Goal: Task Accomplishment & Management: Use online tool/utility

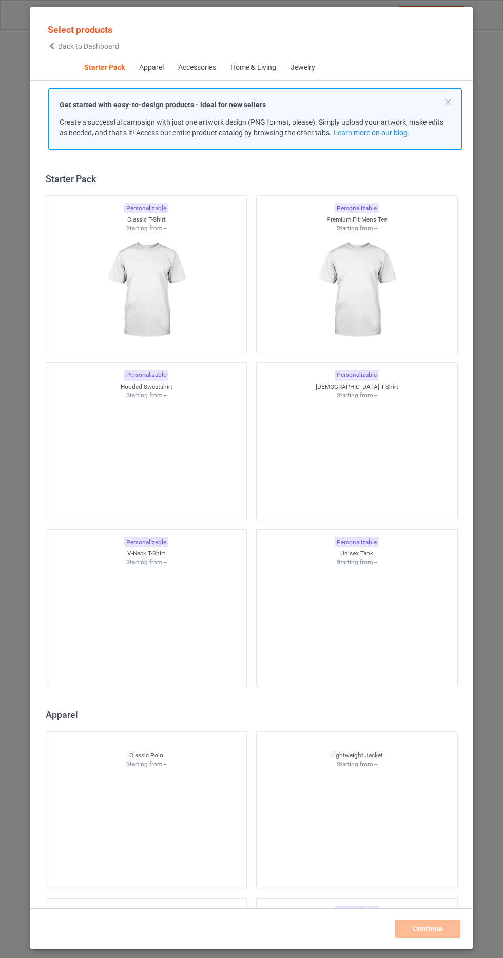
scroll to position [13, 0]
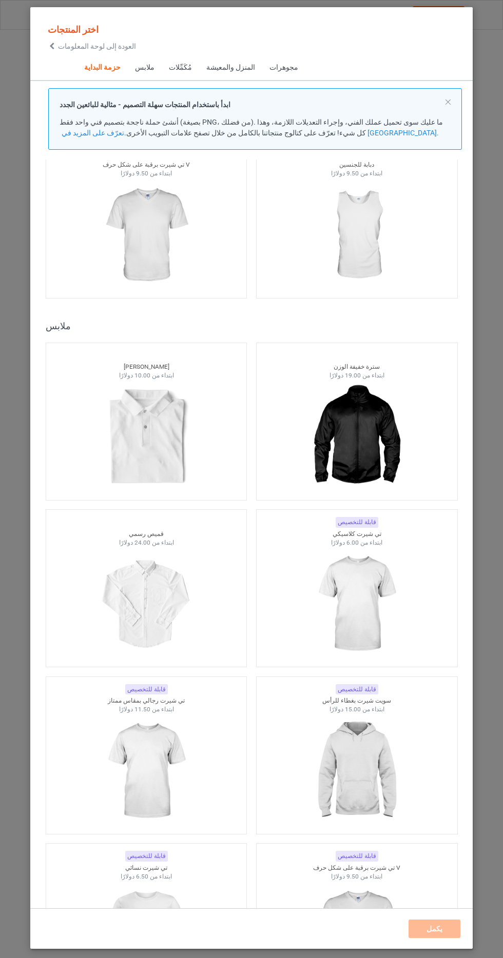
scroll to position [390, 0]
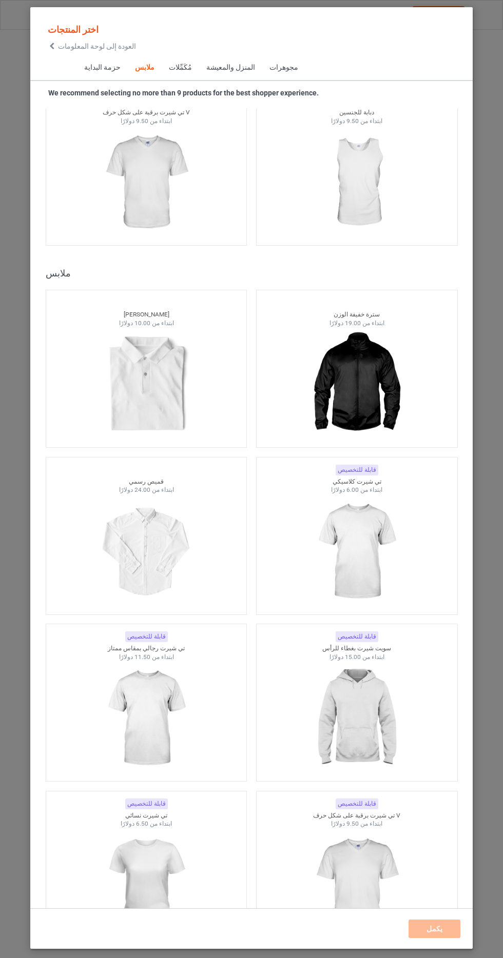
scroll to position [969, 0]
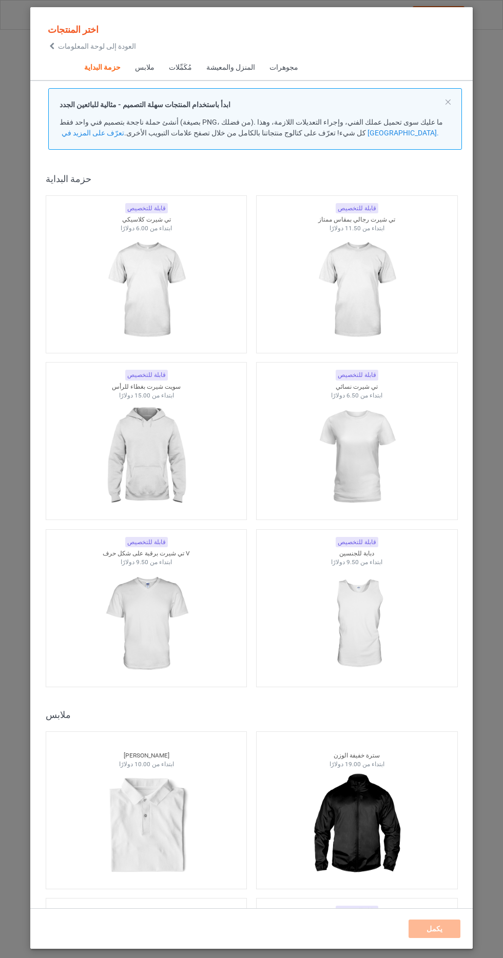
click at [165, 285] on img at bounding box center [146, 290] width 92 height 115
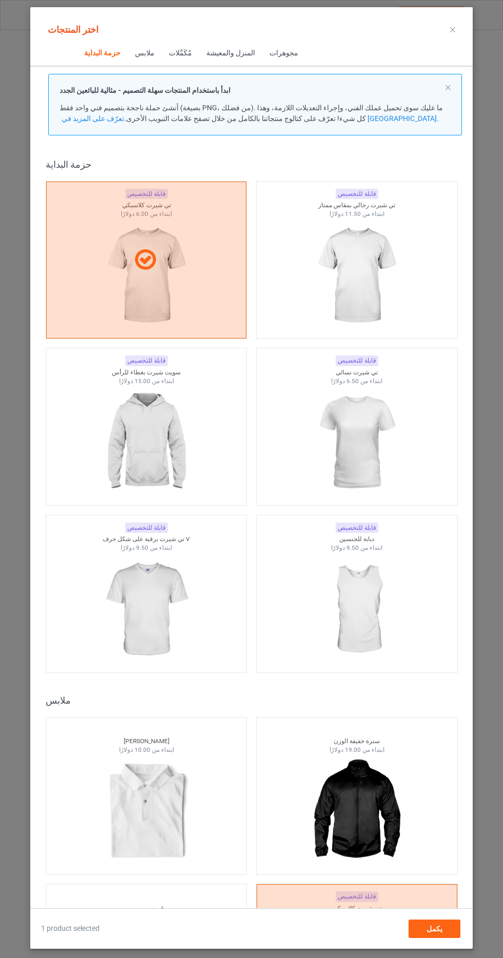
click at [370, 275] on img at bounding box center [356, 276] width 92 height 115
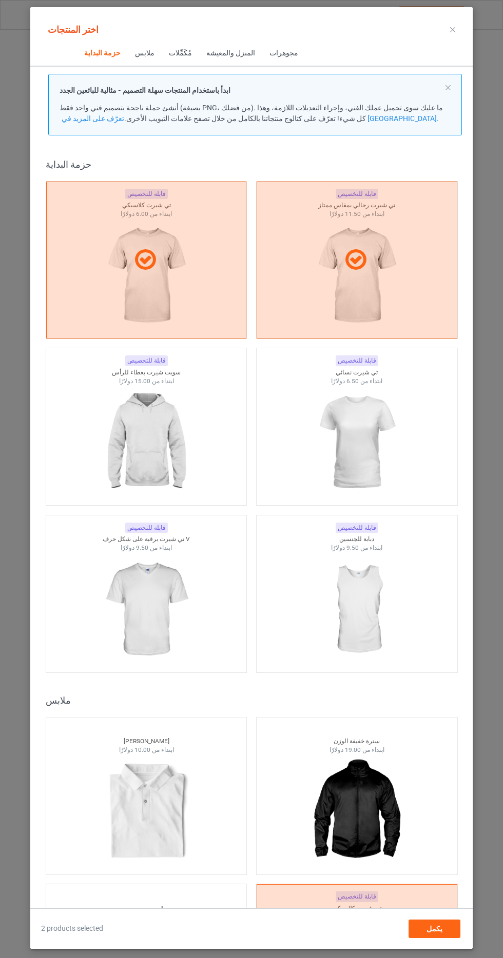
click at [361, 441] on img at bounding box center [356, 442] width 92 height 115
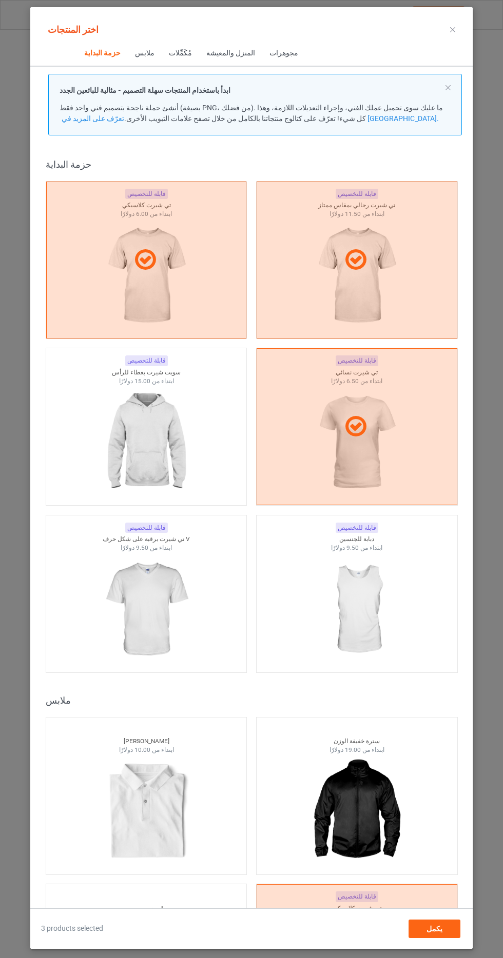
click at [162, 451] on img at bounding box center [146, 442] width 92 height 115
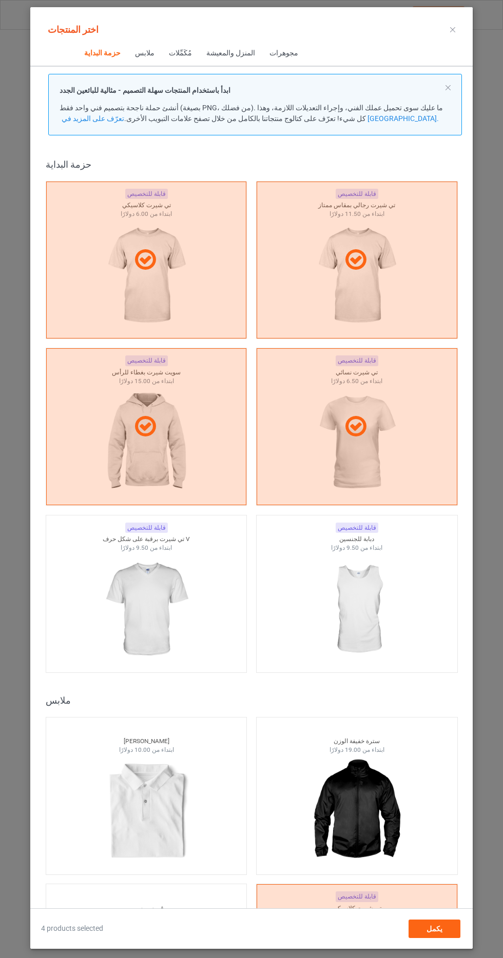
click at [370, 609] on img at bounding box center [356, 609] width 92 height 115
click at [138, 617] on img at bounding box center [146, 609] width 92 height 115
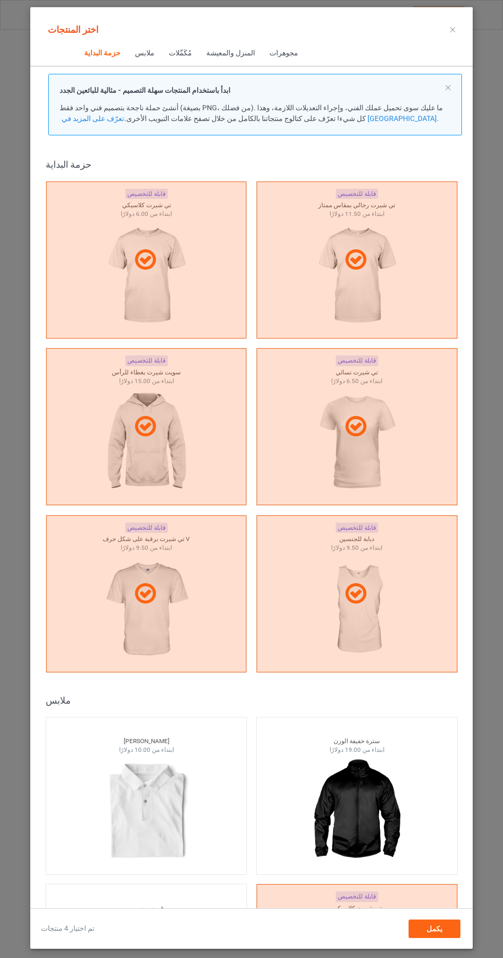
scroll to position [332, 0]
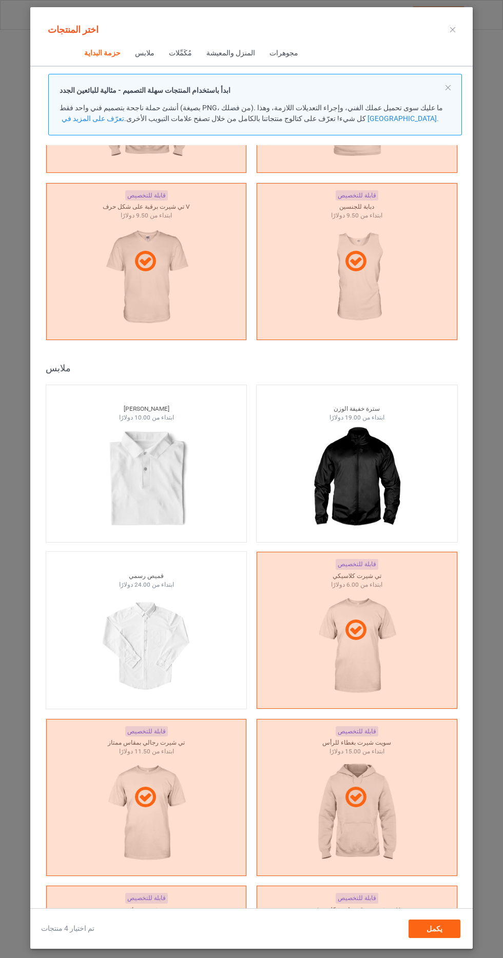
scroll to position [766, 0]
